Goal: Transaction & Acquisition: Purchase product/service

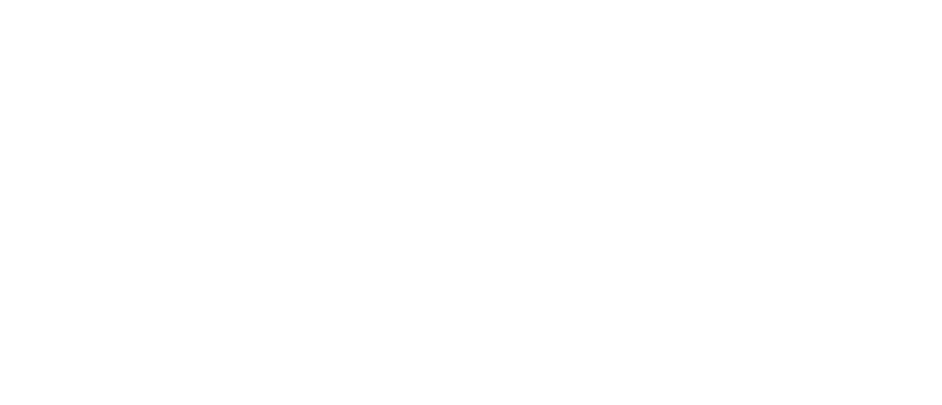
click at [347, 166] on div at bounding box center [471, 202] width 942 height 405
drag, startPoint x: 348, startPoint y: 163, endPoint x: 293, endPoint y: 160, distance: 55.3
click at [293, 160] on div at bounding box center [471, 202] width 942 height 405
click at [294, 160] on div at bounding box center [471, 202] width 942 height 405
click at [297, 160] on div at bounding box center [471, 202] width 942 height 405
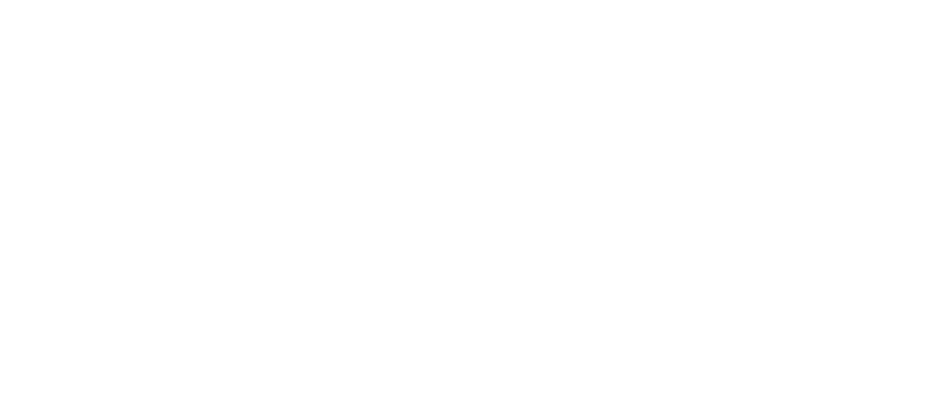
click at [303, 157] on div at bounding box center [471, 202] width 942 height 405
click at [304, 158] on div at bounding box center [471, 202] width 942 height 405
click at [305, 159] on div at bounding box center [471, 202] width 942 height 405
click at [303, 159] on div at bounding box center [471, 202] width 942 height 405
click at [303, 160] on div at bounding box center [471, 202] width 942 height 405
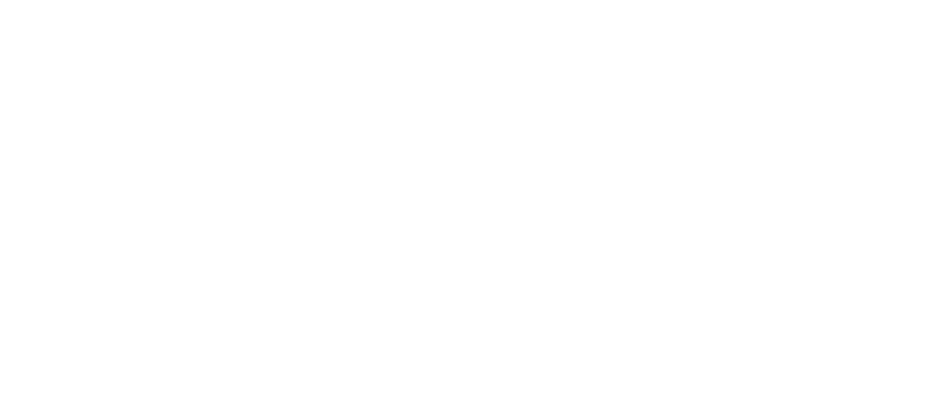
click at [303, 162] on div at bounding box center [471, 202] width 942 height 405
click at [234, 259] on div at bounding box center [471, 202] width 942 height 405
click at [236, 257] on div at bounding box center [471, 202] width 942 height 405
click at [234, 257] on div at bounding box center [471, 202] width 942 height 405
click at [227, 254] on div at bounding box center [471, 202] width 942 height 405
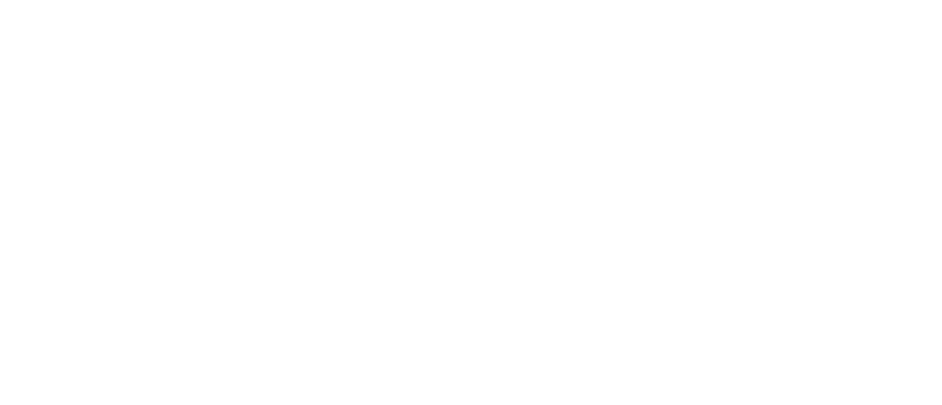
drag, startPoint x: 213, startPoint y: 250, endPoint x: 173, endPoint y: 224, distance: 48.4
click at [205, 246] on div at bounding box center [471, 202] width 942 height 405
drag, startPoint x: 173, startPoint y: 224, endPoint x: 135, endPoint y: 189, distance: 51.0
click at [157, 209] on div at bounding box center [471, 202] width 942 height 405
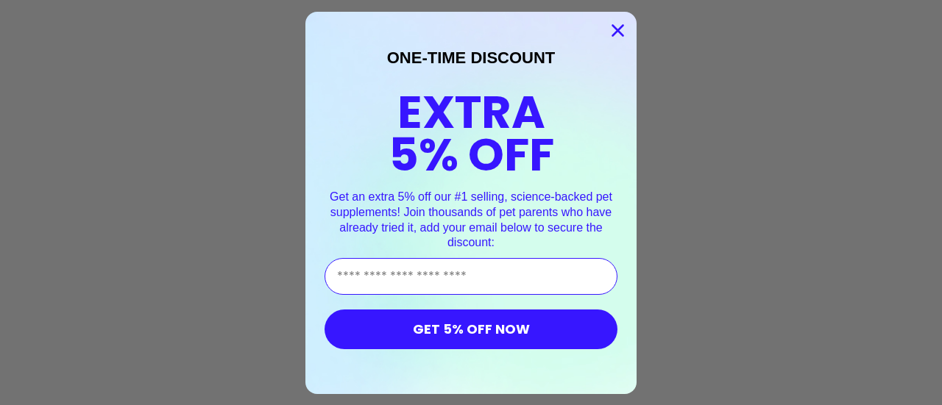
click at [606, 31] on circle "Close dialog" at bounding box center [618, 30] width 24 height 24
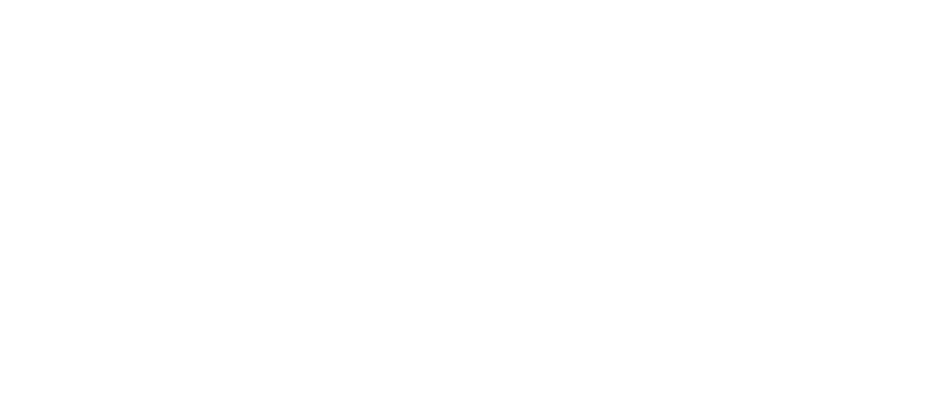
click at [217, 149] on div at bounding box center [471, 202] width 942 height 405
click at [218, 152] on div at bounding box center [471, 202] width 942 height 405
click at [215, 151] on div at bounding box center [471, 202] width 942 height 405
click at [213, 147] on div at bounding box center [471, 202] width 942 height 405
click at [213, 146] on div at bounding box center [471, 202] width 942 height 405
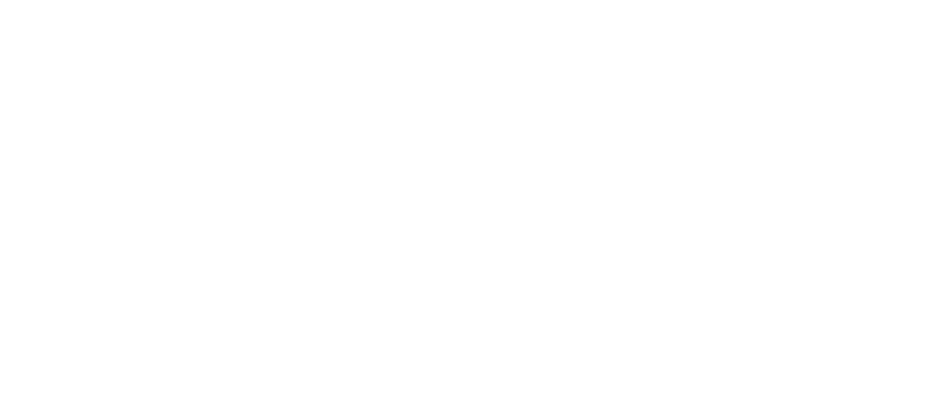
click at [215, 152] on div at bounding box center [471, 202] width 942 height 405
drag, startPoint x: 215, startPoint y: 146, endPoint x: 198, endPoint y: 167, distance: 26.7
drag, startPoint x: 198, startPoint y: 167, endPoint x: 517, endPoint y: 148, distance: 319.9
click at [517, 148] on div at bounding box center [471, 202] width 942 height 405
click at [510, 146] on div at bounding box center [471, 202] width 942 height 405
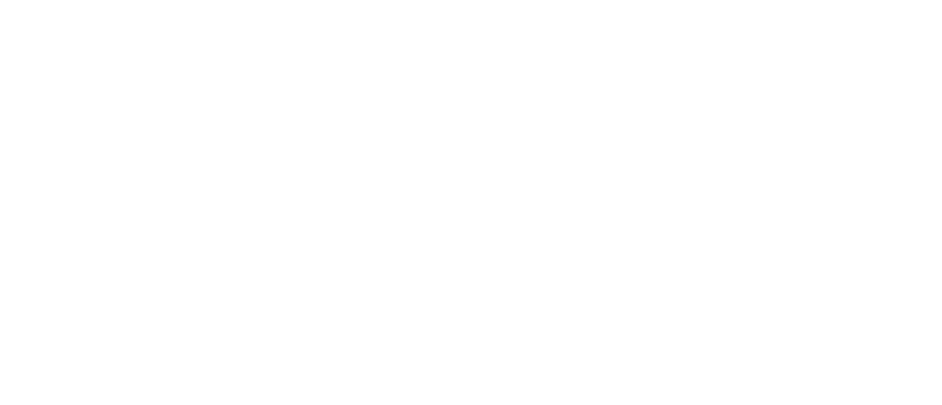
click at [508, 144] on div at bounding box center [471, 202] width 942 height 405
click at [241, 63] on div at bounding box center [471, 202] width 942 height 405
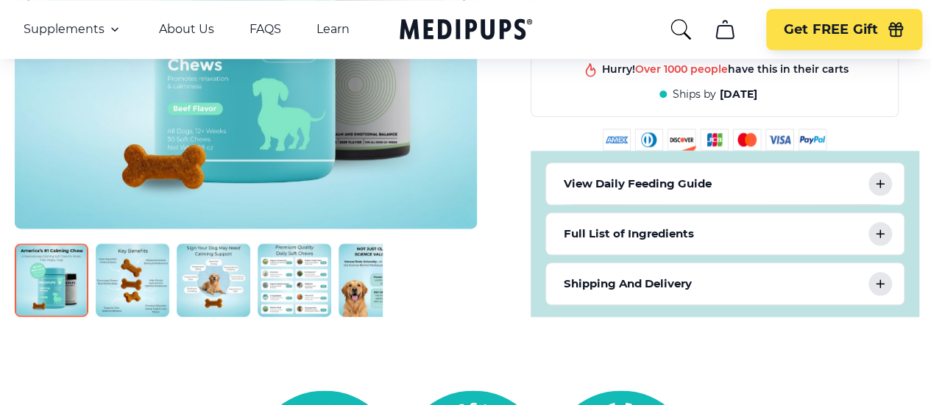
scroll to position [736, 0]
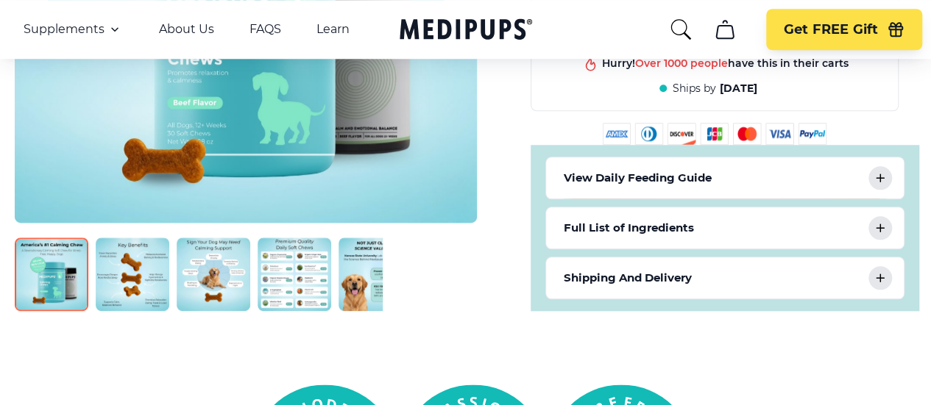
click at [299, 238] on img at bounding box center [295, 275] width 74 height 74
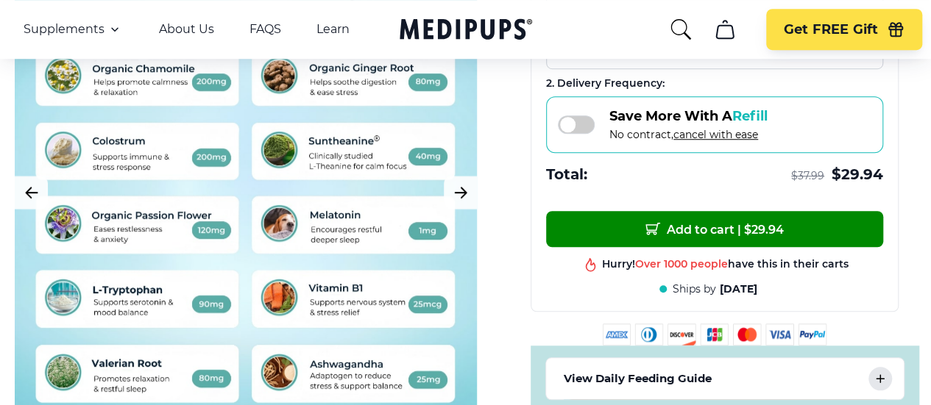
scroll to position [589, 0]
